Goal: Task Accomplishment & Management: Complete application form

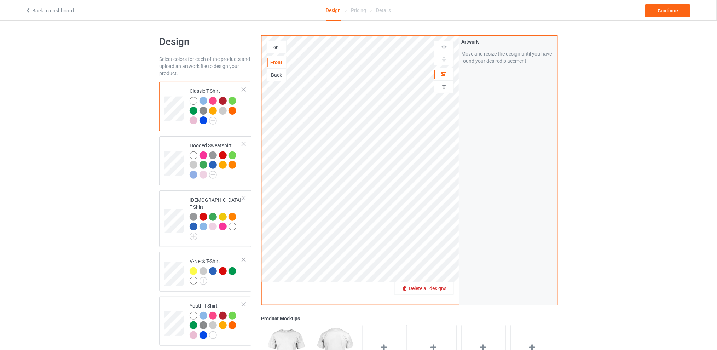
click at [444, 287] on span "Delete all designs" at bounding box center [427, 288] width 37 height 6
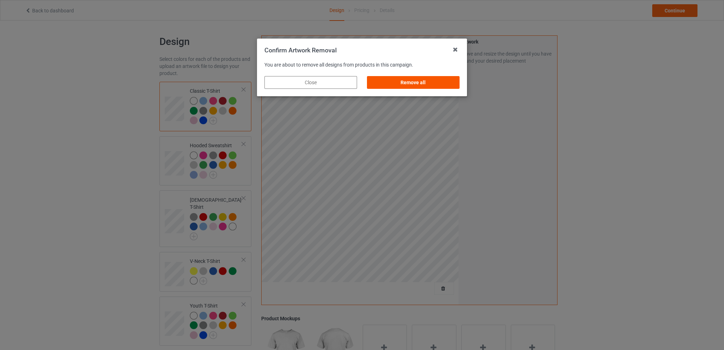
click at [426, 78] on div "Remove all" at bounding box center [413, 82] width 93 height 13
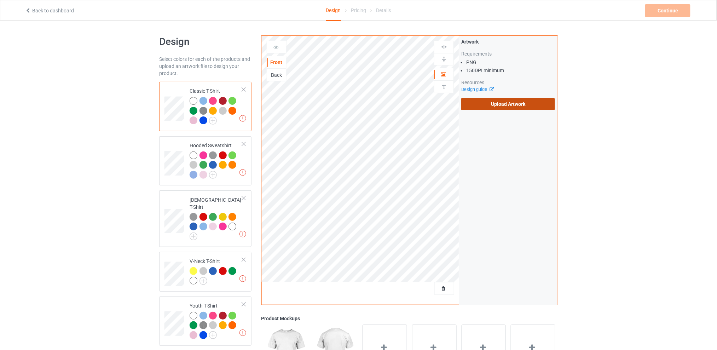
click at [491, 104] on label "Upload Artwork" at bounding box center [508, 104] width 94 height 12
click at [0, 0] on input "Upload Artwork" at bounding box center [0, 0] width 0 height 0
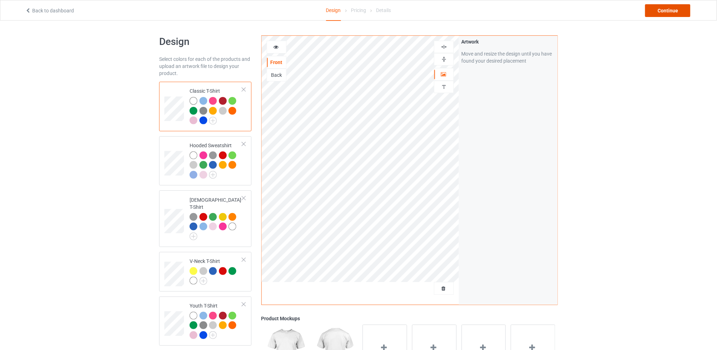
click at [658, 10] on div "Continue" at bounding box center [667, 10] width 45 height 13
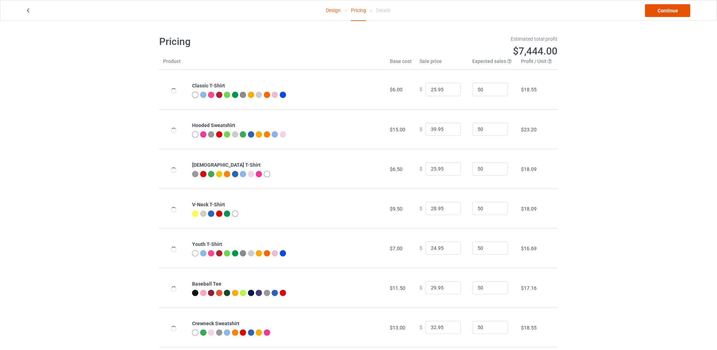
click at [658, 11] on link "Continue" at bounding box center [667, 10] width 45 height 13
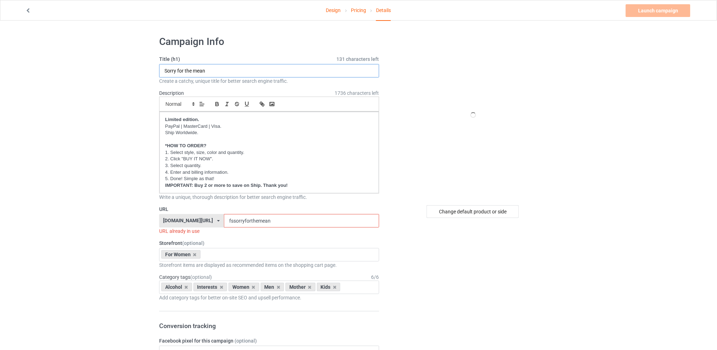
drag, startPoint x: 193, startPoint y: 74, endPoint x: 103, endPoint y: 80, distance: 90.8
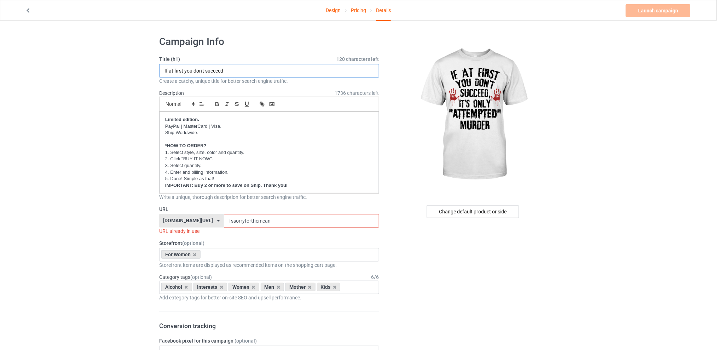
type input "If at first you don't succeed"
drag, startPoint x: 288, startPoint y: 223, endPoint x: 205, endPoint y: 223, distance: 82.8
click at [205, 223] on div "[DOMAIN_NAME][URL] [DOMAIN_NAME][URL] [DOMAIN_NAME][URL] [DOMAIN_NAME][URL] 5d7…" at bounding box center [269, 220] width 220 height 13
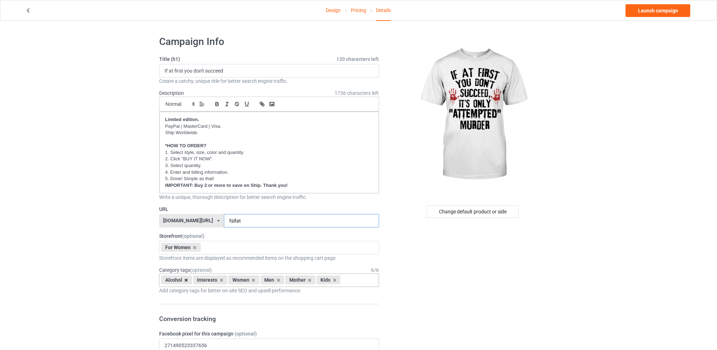
type input "fsifat"
click at [185, 280] on icon at bounding box center [187, 280] width 4 height 5
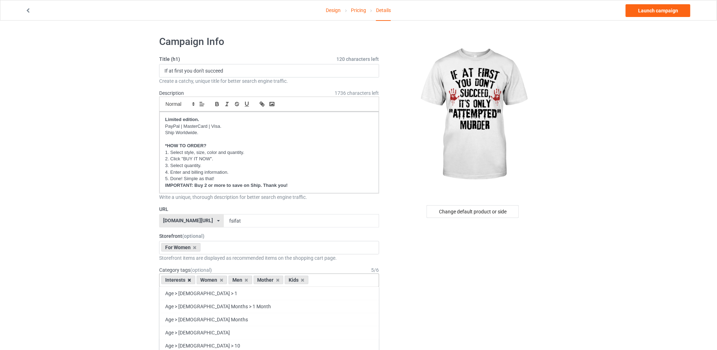
click at [189, 278] on icon at bounding box center [190, 280] width 4 height 5
click at [211, 281] on icon at bounding box center [211, 280] width 4 height 5
click at [216, 280] on icon at bounding box center [218, 280] width 4 height 5
click at [210, 280] on icon at bounding box center [211, 280] width 4 height 5
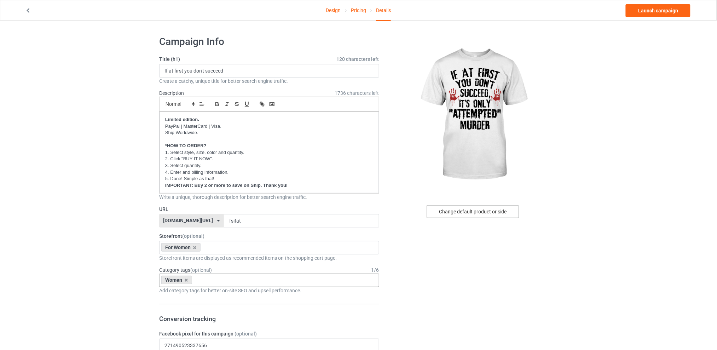
click at [470, 210] on div "Change default product or side" at bounding box center [473, 211] width 92 height 13
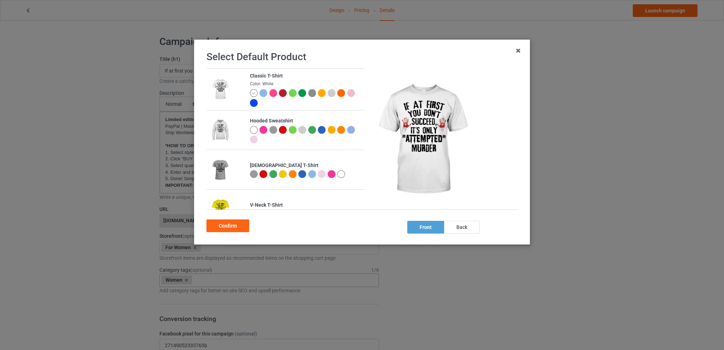
click at [301, 173] on div at bounding box center [303, 174] width 8 height 8
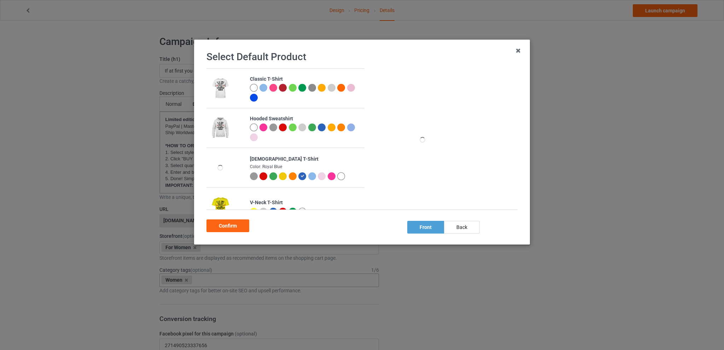
click at [313, 174] on div at bounding box center [312, 176] width 8 height 8
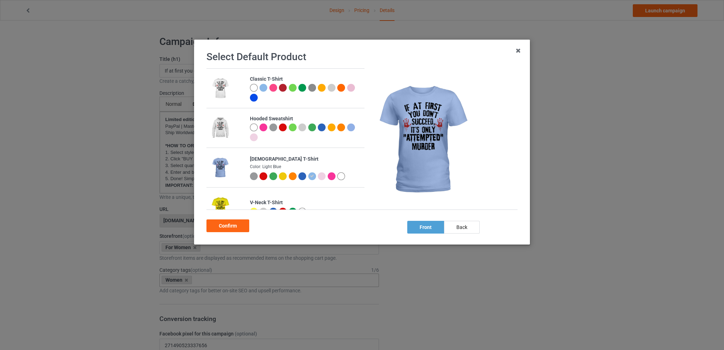
click at [261, 86] on div at bounding box center [264, 88] width 8 height 8
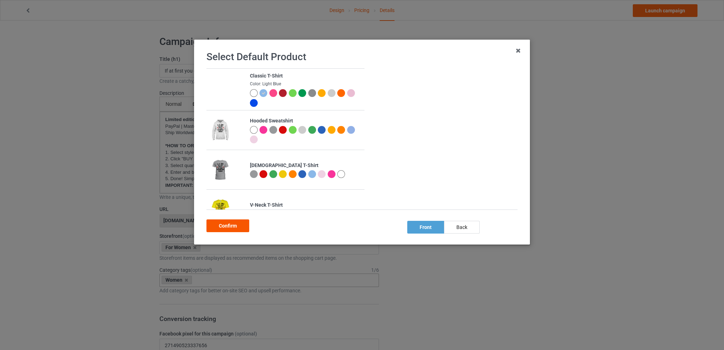
click at [229, 225] on div "Confirm" at bounding box center [228, 225] width 43 height 13
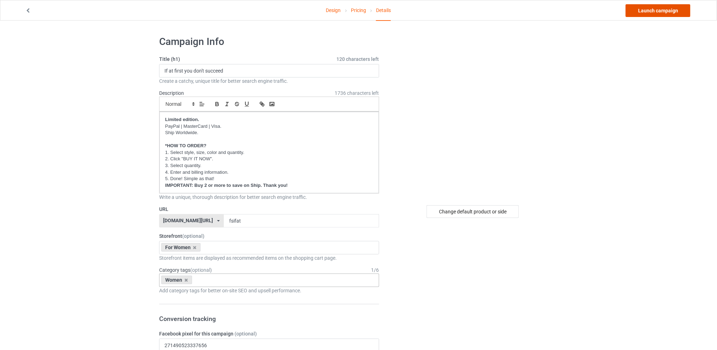
click at [638, 10] on link "Launch campaign" at bounding box center [658, 10] width 65 height 13
